Goal: Information Seeking & Learning: Learn about a topic

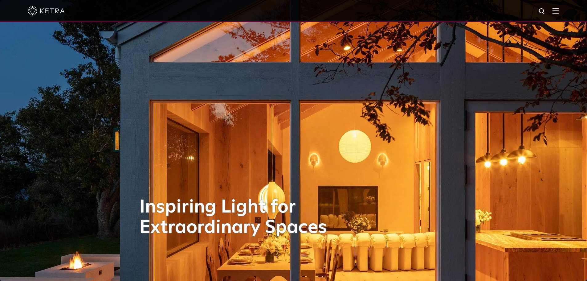
click at [559, 11] on img at bounding box center [556, 11] width 7 height 6
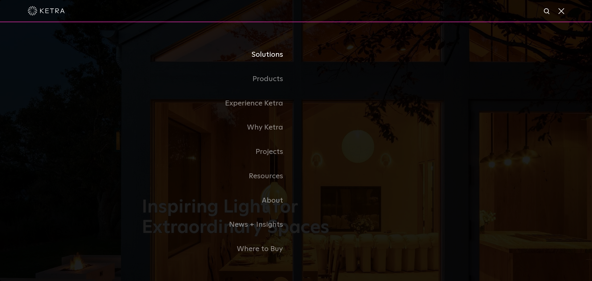
click at [268, 59] on link "Solutions" at bounding box center [219, 55] width 154 height 24
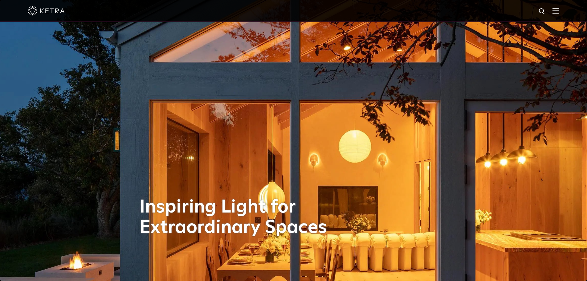
click at [559, 14] on img at bounding box center [556, 11] width 7 height 6
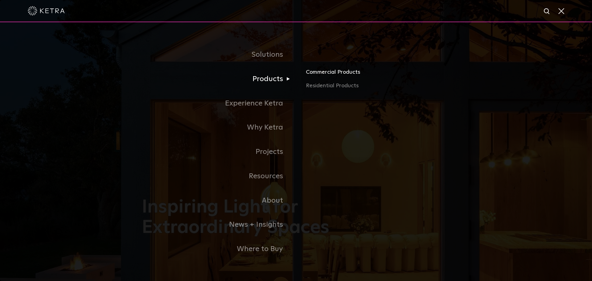
click at [336, 73] on link "Commercial Products" at bounding box center [378, 75] width 144 height 14
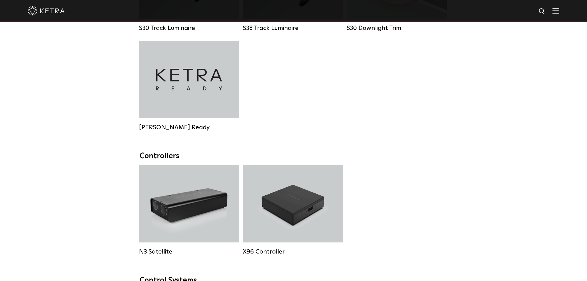
scroll to position [586, 0]
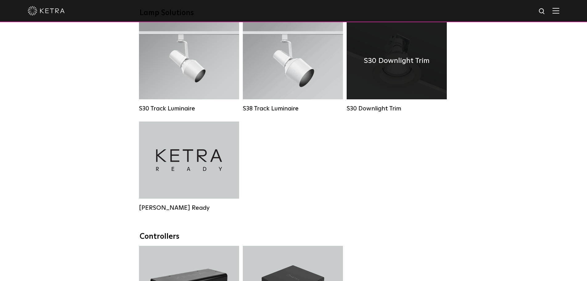
click at [380, 78] on div "S30 Downlight Trim" at bounding box center [397, 60] width 100 height 77
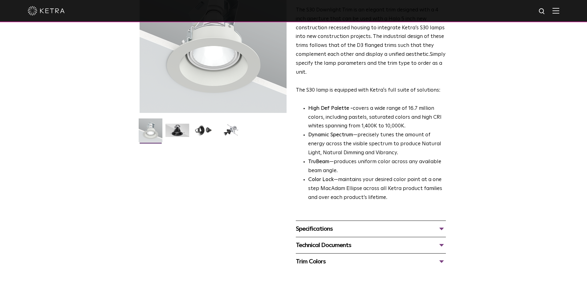
scroll to position [123, 0]
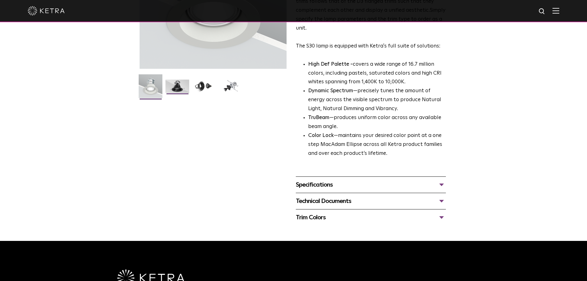
click at [177, 88] on img at bounding box center [177, 89] width 24 height 18
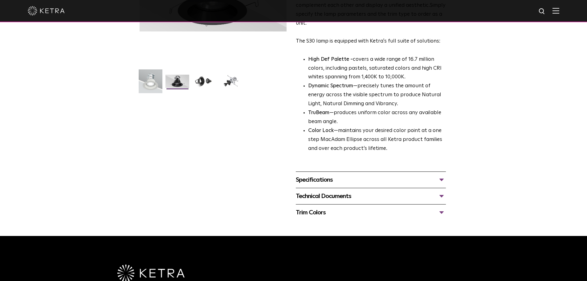
scroll to position [185, 0]
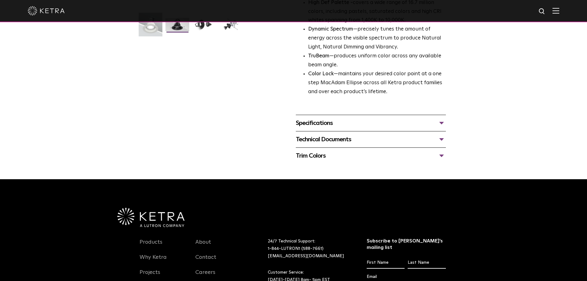
click at [341, 143] on div "Technical Documents" at bounding box center [371, 139] width 150 height 10
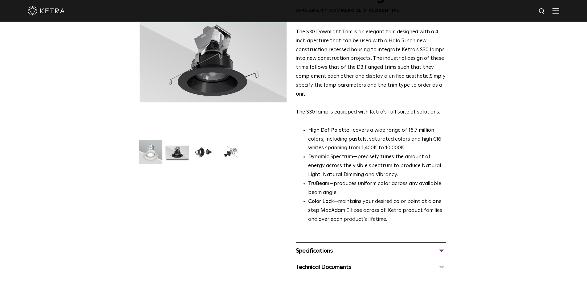
scroll to position [0, 0]
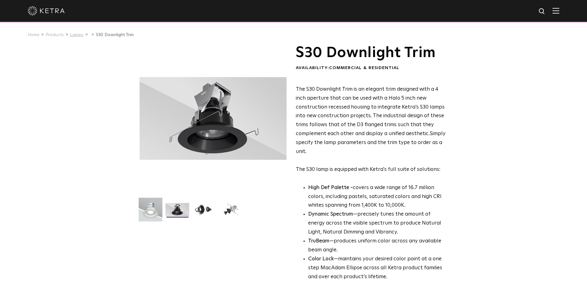
click at [76, 36] on link "Lamps" at bounding box center [77, 35] width 14 height 4
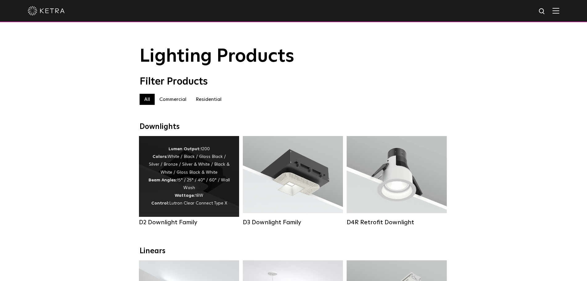
click at [204, 186] on div "Lumen Output: 1200 Colors: White / Black / Gloss Black / Silver / Bronze / Silv…" at bounding box center [189, 176] width 82 height 62
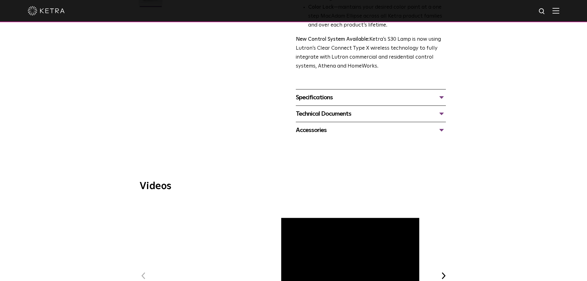
click at [337, 93] on div "Specifications" at bounding box center [371, 97] width 150 height 10
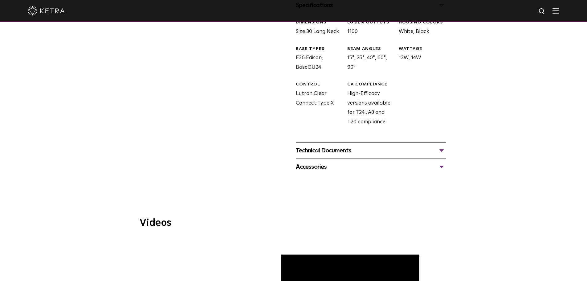
scroll to position [308, 0]
click at [347, 149] on div "Technical Documents" at bounding box center [371, 150] width 150 height 10
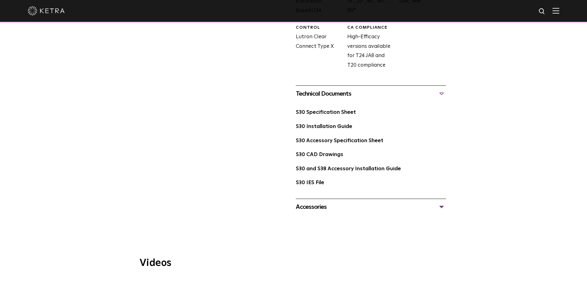
scroll to position [277, 0]
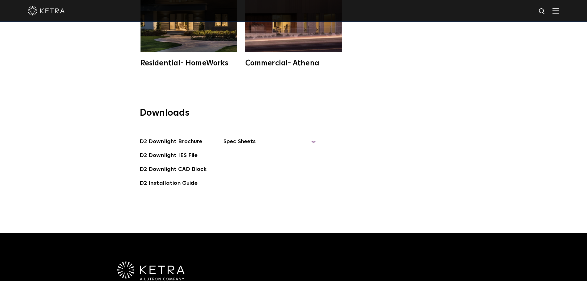
scroll to position [1726, 0]
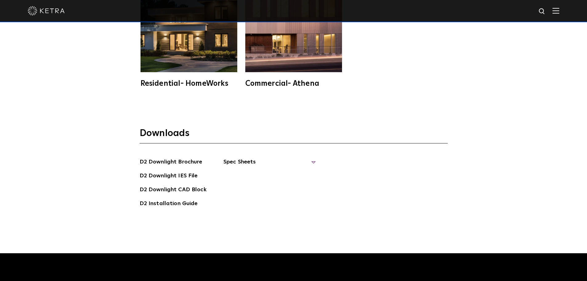
click at [306, 161] on span "Spec Sheets" at bounding box center [269, 164] width 92 height 14
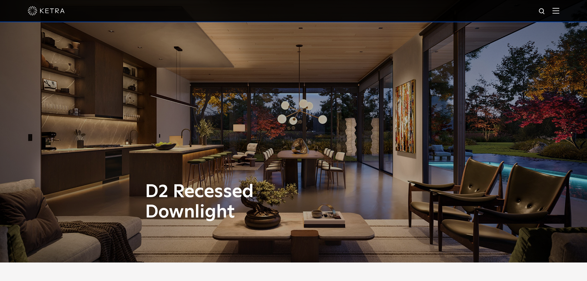
scroll to position [0, 0]
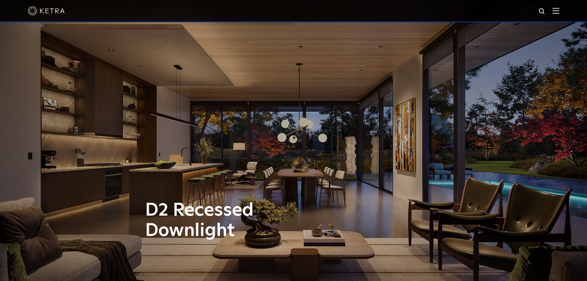
click at [39, 12] on img at bounding box center [46, 10] width 37 height 9
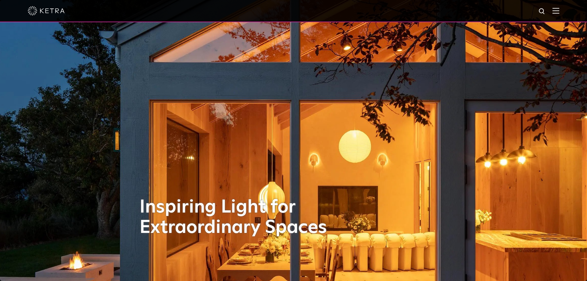
click at [559, 9] on img at bounding box center [556, 11] width 7 height 6
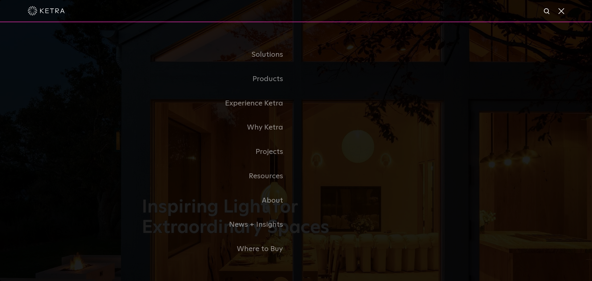
click at [0, 0] on link "Residential Products" at bounding box center [0, 0] width 0 height 0
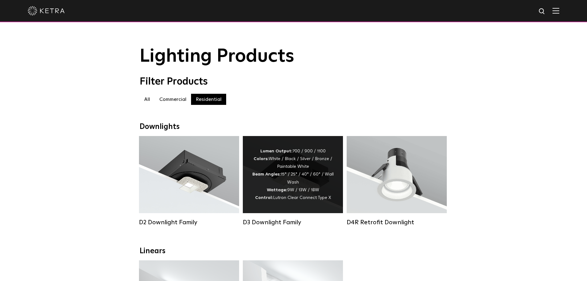
click at [260, 158] on div "Lumen Output: 700 / 900 / 1100 Colors: White / Black / Silver / Bronze / Painta…" at bounding box center [293, 174] width 82 height 54
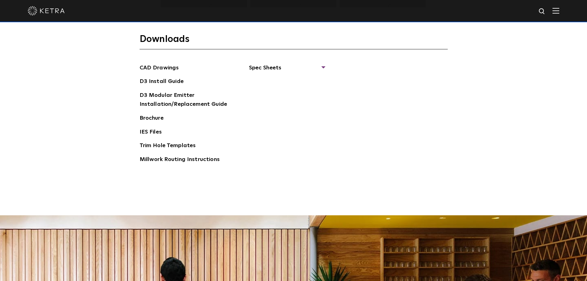
scroll to position [955, 0]
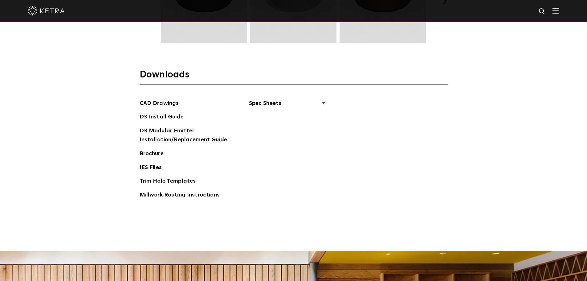
click at [326, 102] on div "CAD Drawings D3 Install Guide D3 Modular Emitter Installation/Replacement Guide…" at bounding box center [294, 151] width 308 height 105
click at [319, 102] on span "Spec Sheets" at bounding box center [287, 106] width 76 height 14
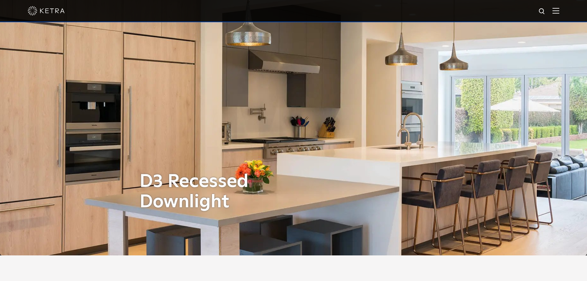
scroll to position [0, 0]
